Goal: Entertainment & Leisure: Browse casually

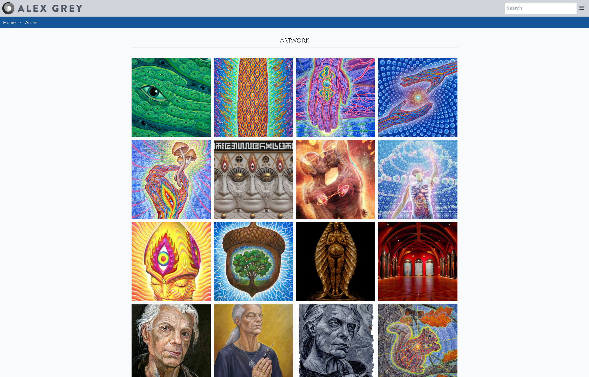
click at [176, 98] on img at bounding box center [171, 97] width 79 height 79
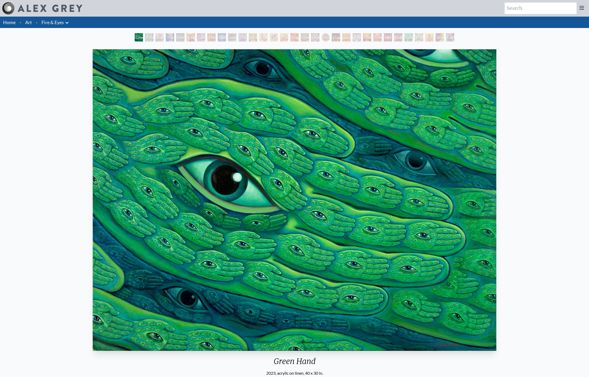
click at [145, 37] on div "Pillar of Awareness" at bounding box center [149, 37] width 8 height 8
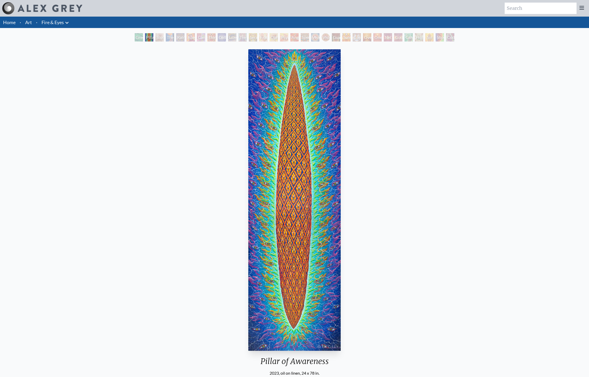
click at [311, 194] on img "2 / 31" at bounding box center [294, 200] width 92 height 302
click at [155, 37] on div "Study for the Great Turn" at bounding box center [159, 37] width 8 height 8
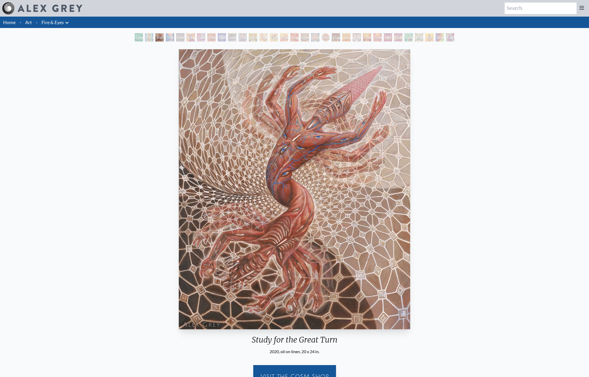
click at [166, 38] on div "The Torch" at bounding box center [170, 37] width 8 height 8
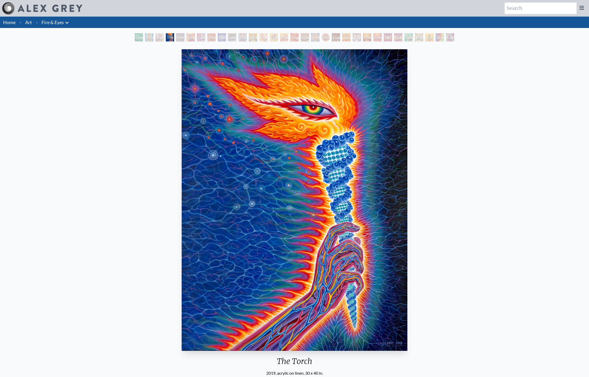
click at [176, 37] on div "Rainbow Eye Ripple" at bounding box center [180, 37] width 8 height 8
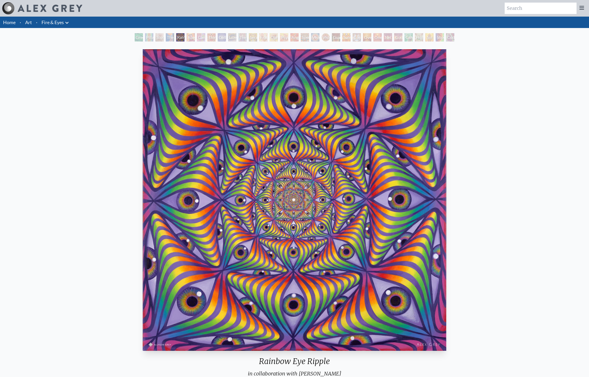
click at [296, 214] on img "5 / 31" at bounding box center [295, 200] width 304 height 302
click at [207, 37] on div "Third Eye Tears of Joy" at bounding box center [211, 37] width 8 height 8
